Goal: Navigation & Orientation: Understand site structure

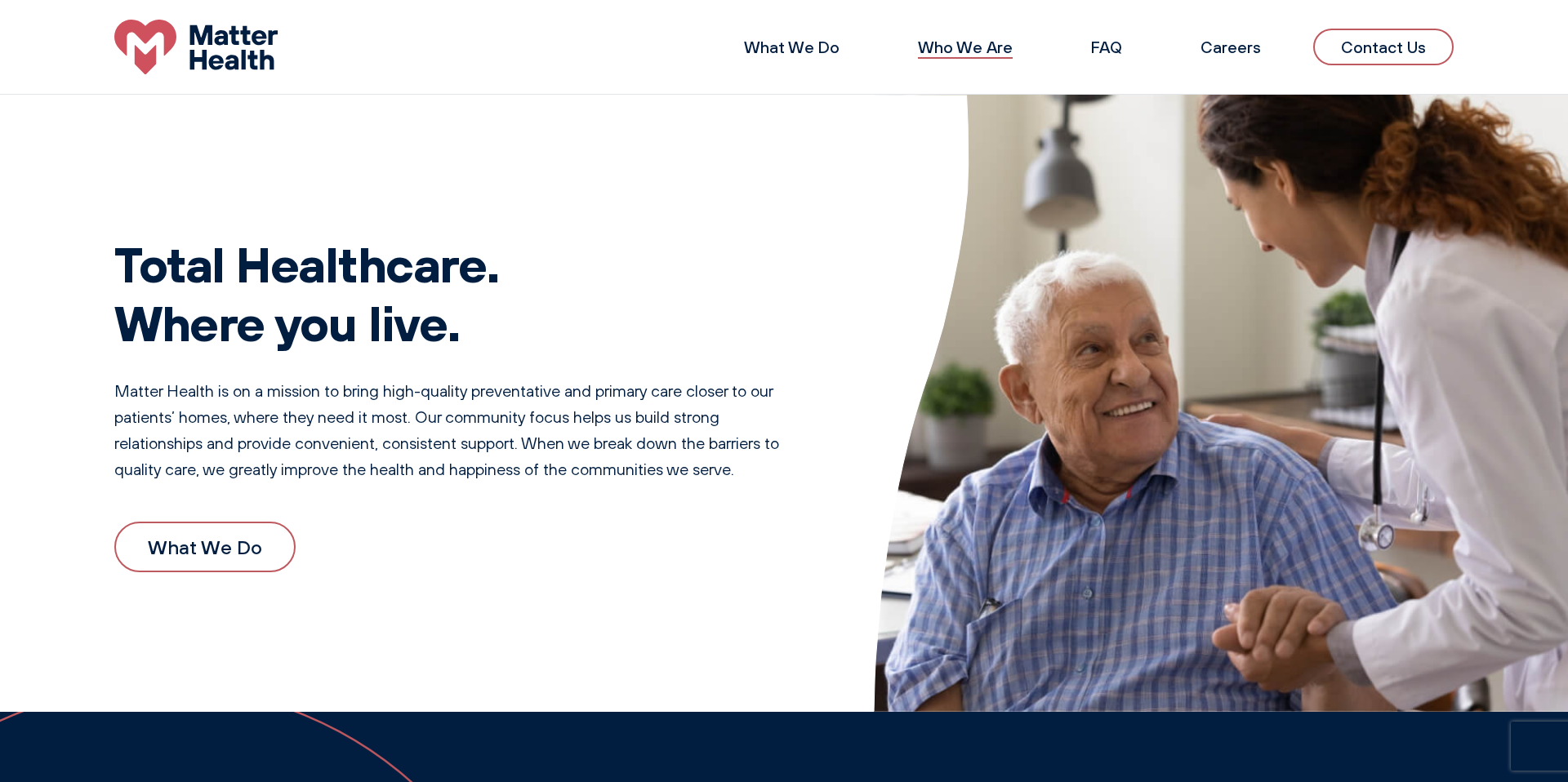
click at [972, 49] on link "Who We Are" at bounding box center [965, 47] width 95 height 21
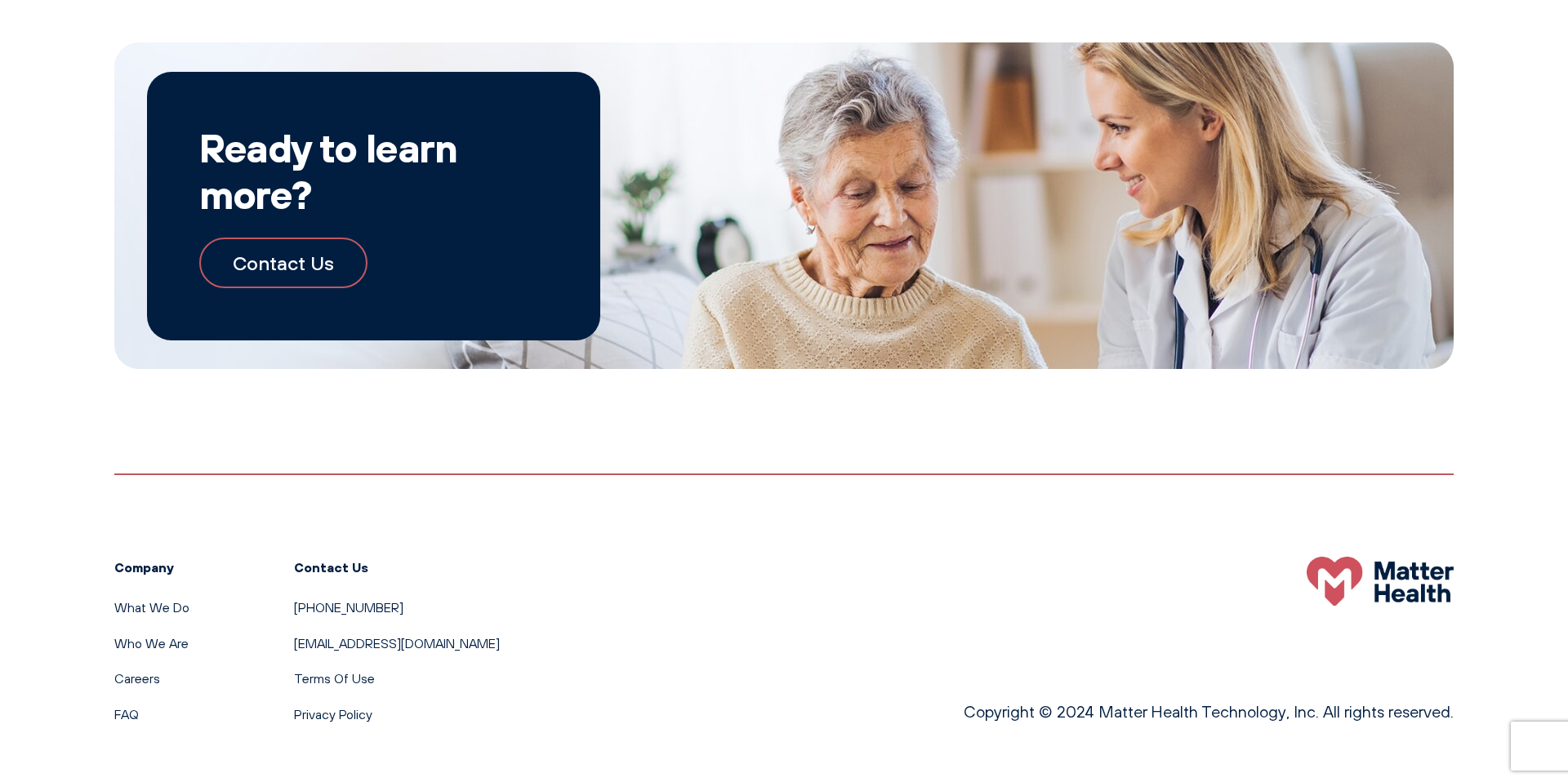
scroll to position [1883, 0]
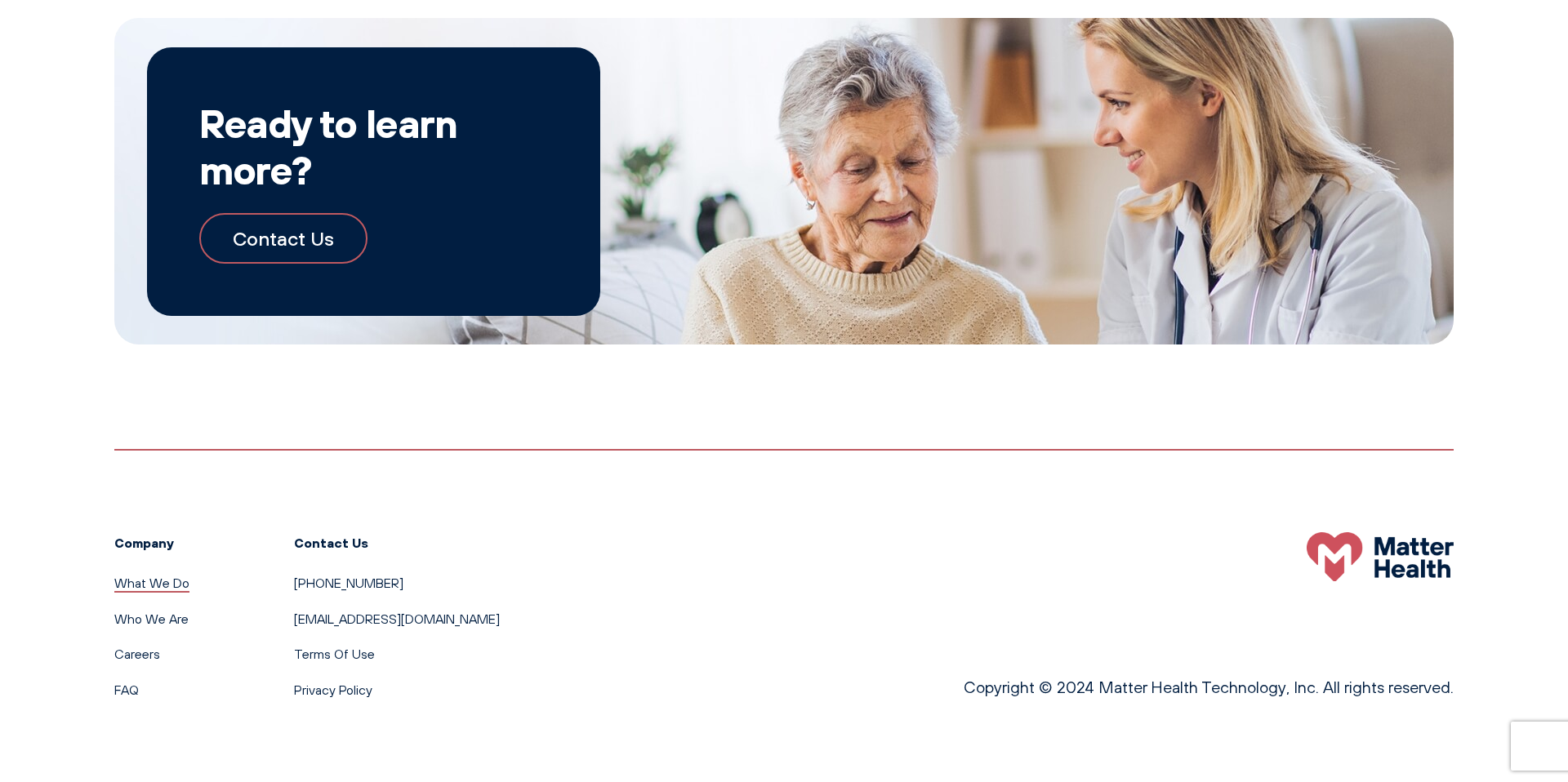
click at [147, 584] on link "What We Do" at bounding box center [152, 582] width 75 height 16
